Goal: Check status: Check status

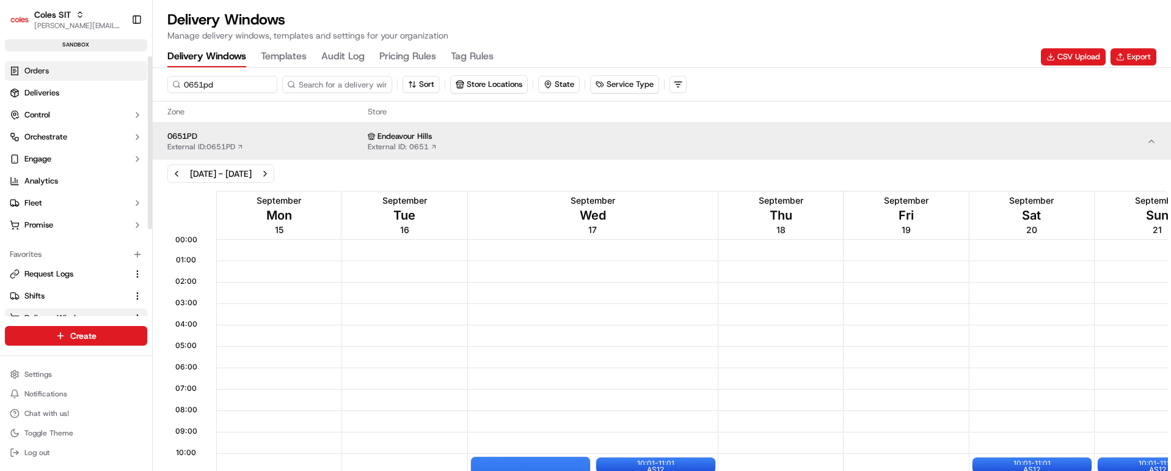
click at [48, 65] on span "Orders" at bounding box center [36, 70] width 24 height 11
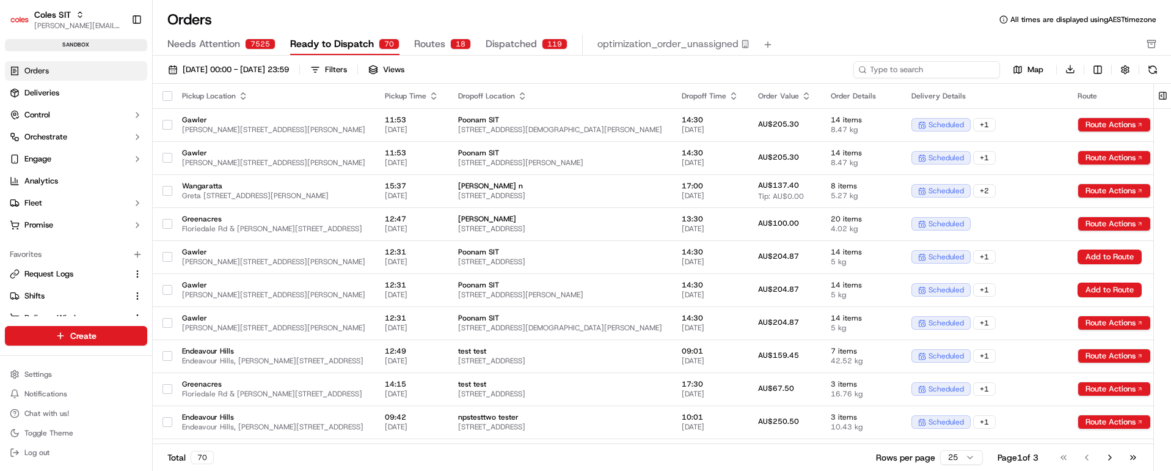
click at [928, 67] on input at bounding box center [927, 69] width 147 height 17
paste input "232158599"
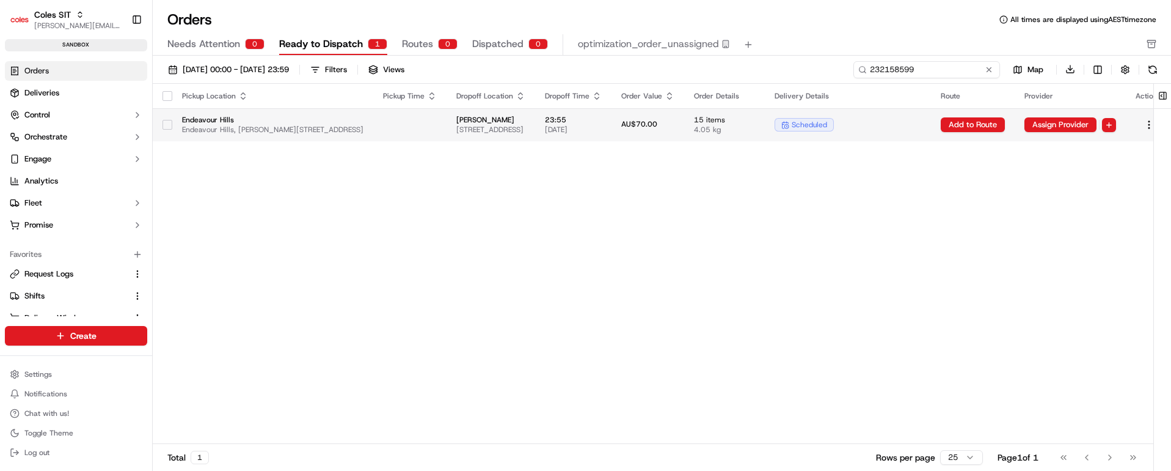
type input "232158599"
click at [447, 120] on td at bounding box center [409, 124] width 73 height 33
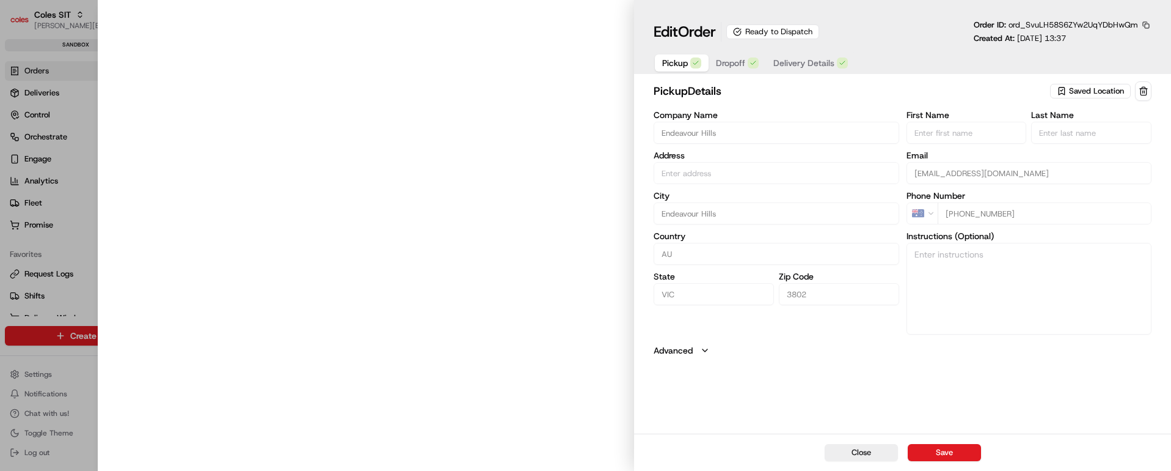
type input "Endeavour Hills, [PERSON_NAME][STREET_ADDRESS]"
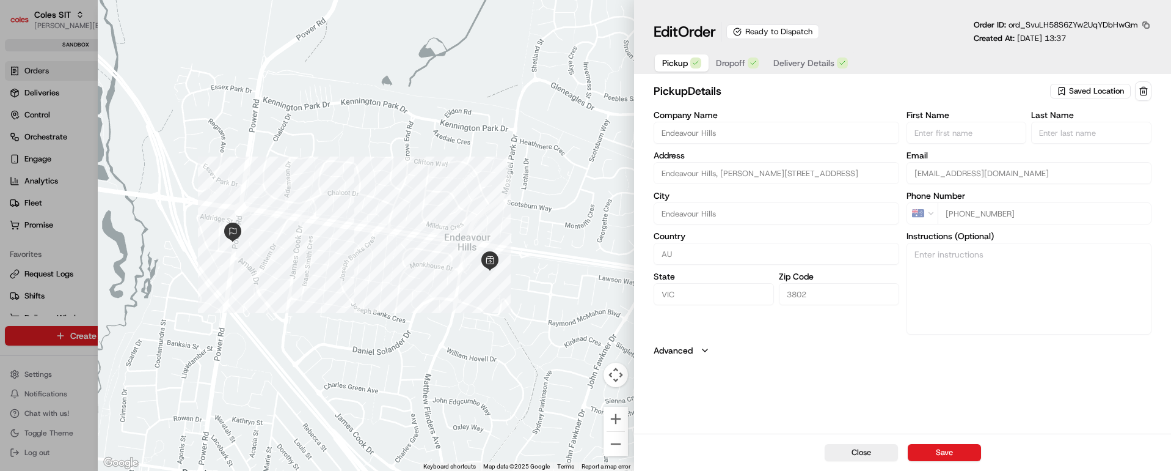
click at [736, 57] on span "Dropoff" at bounding box center [730, 63] width 29 height 12
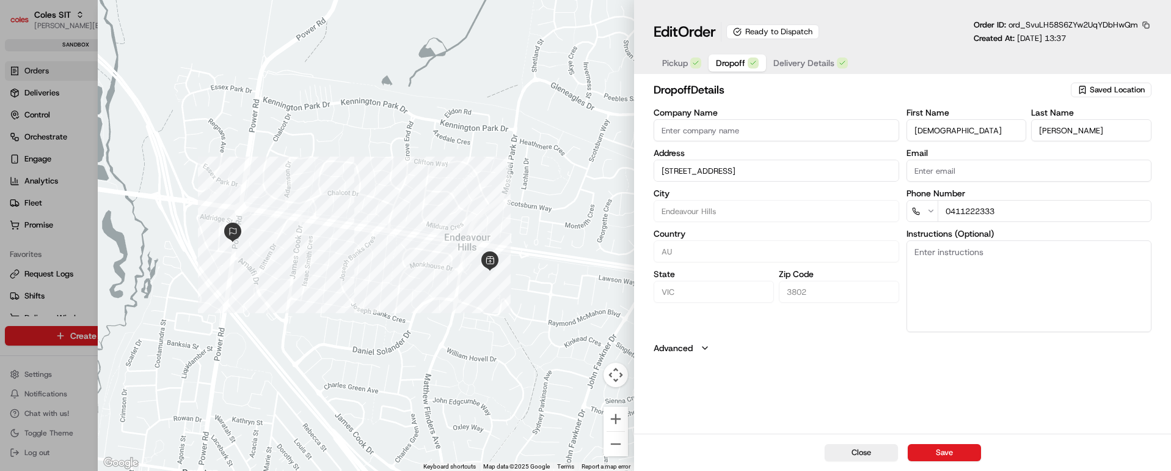
click at [807, 62] on span "Delivery Details" at bounding box center [804, 63] width 61 height 12
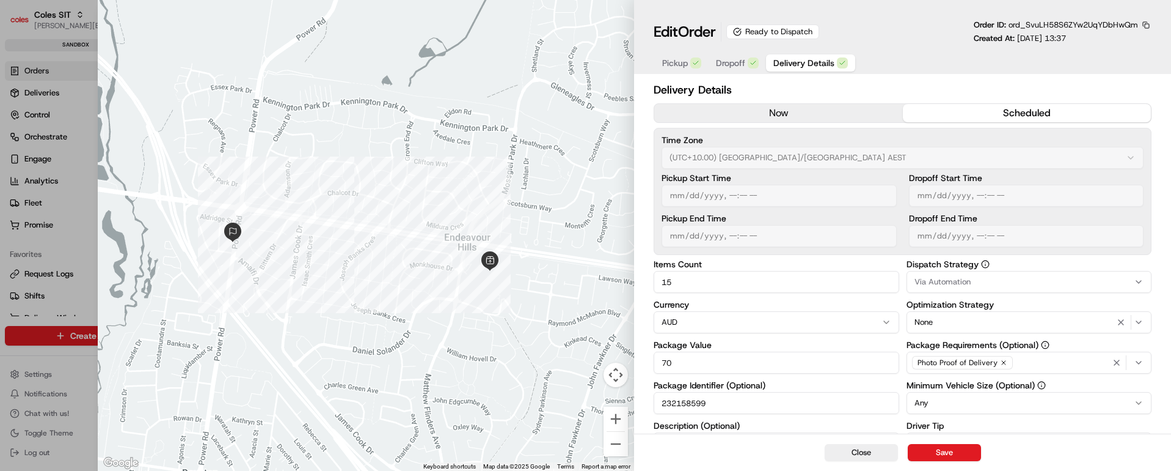
scroll to position [217, 0]
